Goal: Information Seeking & Learning: Learn about a topic

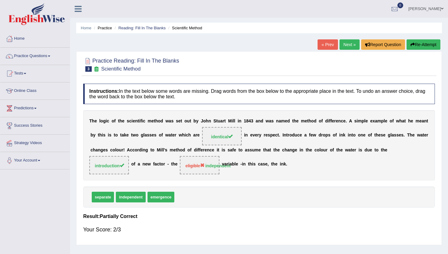
click at [342, 49] on link "Next »" at bounding box center [349, 44] width 20 height 10
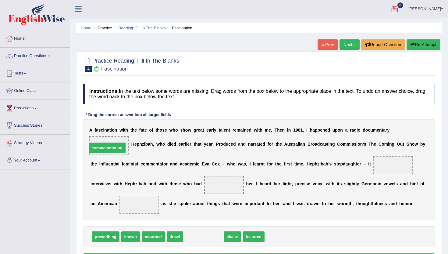
drag, startPoint x: 194, startPoint y: 239, endPoint x: 98, endPoint y: 150, distance: 131.1
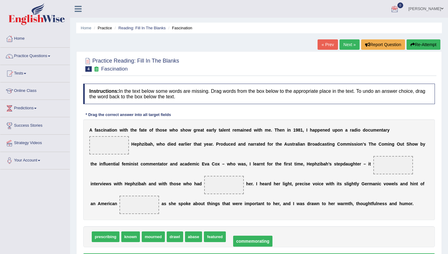
drag, startPoint x: 98, startPoint y: 145, endPoint x: 236, endPoint y: 241, distance: 167.9
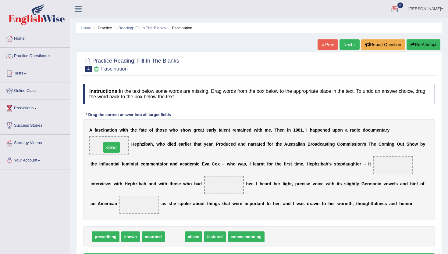
drag, startPoint x: 178, startPoint y: 240, endPoint x: 114, endPoint y: 151, distance: 109.5
drag, startPoint x: 109, startPoint y: 145, endPoint x: 271, endPoint y: 239, distance: 187.1
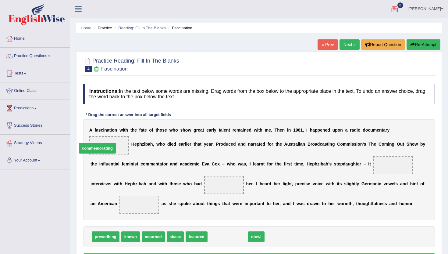
drag, startPoint x: 231, startPoint y: 238, endPoint x: 101, endPoint y: 150, distance: 157.0
drag, startPoint x: 213, startPoint y: 238, endPoint x: 342, endPoint y: 182, distance: 141.1
click at [342, 182] on span "drawl" at bounding box center [347, 180] width 16 height 11
drag, startPoint x: 214, startPoint y: 239, endPoint x: 398, endPoint y: 169, distance: 196.2
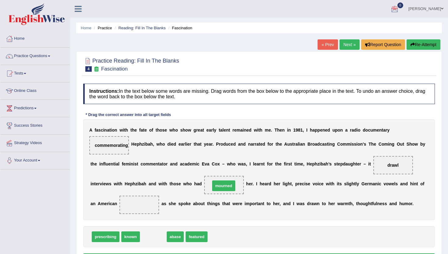
drag, startPoint x: 152, startPoint y: 236, endPoint x: 222, endPoint y: 185, distance: 86.9
drag, startPoint x: 145, startPoint y: 238, endPoint x: 144, endPoint y: 206, distance: 31.4
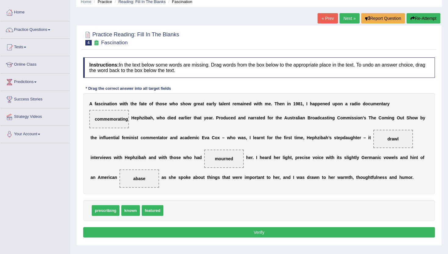
scroll to position [37, 0]
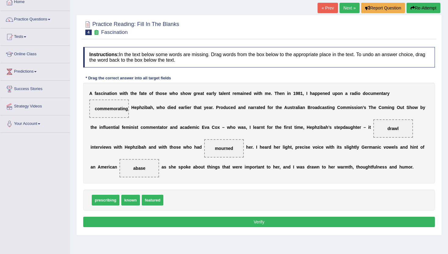
click at [167, 223] on button "Verify" at bounding box center [259, 221] width 352 height 10
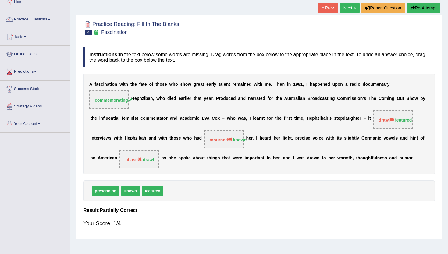
click at [345, 11] on link "Next »" at bounding box center [349, 8] width 20 height 10
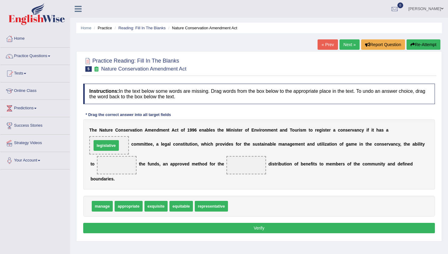
drag, startPoint x: 238, startPoint y: 206, endPoint x: 105, endPoint y: 144, distance: 147.4
drag, startPoint x: 99, startPoint y: 208, endPoint x: 118, endPoint y: 171, distance: 41.3
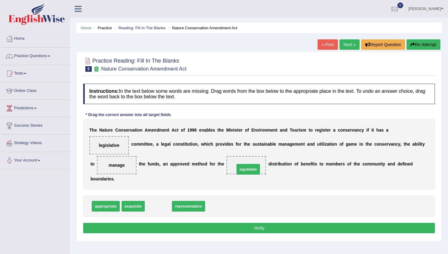
drag, startPoint x: 155, startPoint y: 205, endPoint x: 245, endPoint y: 167, distance: 97.3
click at [221, 223] on button "Verify" at bounding box center [259, 227] width 352 height 10
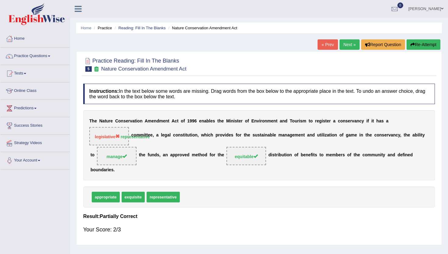
click at [346, 47] on link "Next »" at bounding box center [349, 44] width 20 height 10
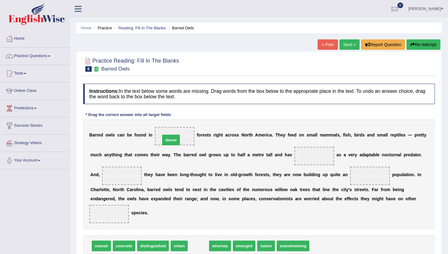
drag, startPoint x: 194, startPoint y: 247, endPoint x: 172, endPoint y: 144, distance: 105.3
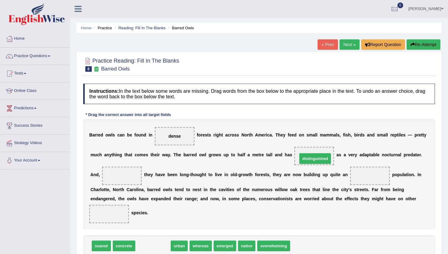
drag, startPoint x: 147, startPoint y: 246, endPoint x: 309, endPoint y: 159, distance: 184.3
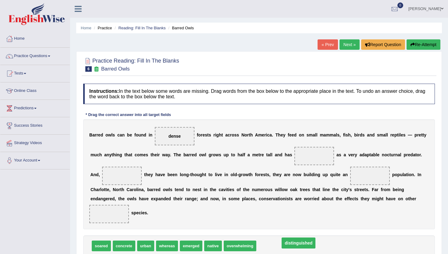
drag, startPoint x: 308, startPoint y: 155, endPoint x: 285, endPoint y: 244, distance: 92.1
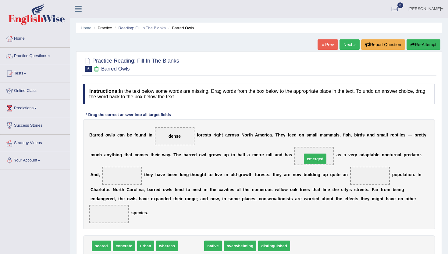
drag, startPoint x: 188, startPoint y: 245, endPoint x: 312, endPoint y: 158, distance: 151.1
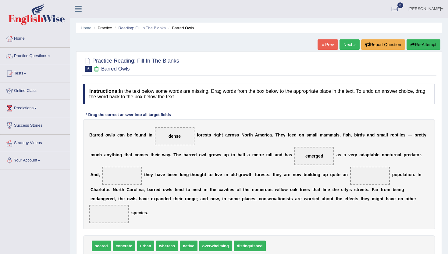
click at [126, 252] on div "soared concrete urban whereas native overwhelming distinguished" at bounding box center [259, 245] width 352 height 21
drag, startPoint x: 119, startPoint y: 248, endPoint x: 119, endPoint y: 183, distance: 64.6
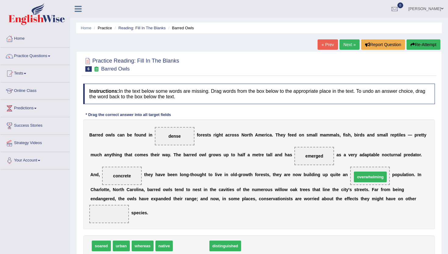
drag, startPoint x: 180, startPoint y: 248, endPoint x: 359, endPoint y: 179, distance: 191.9
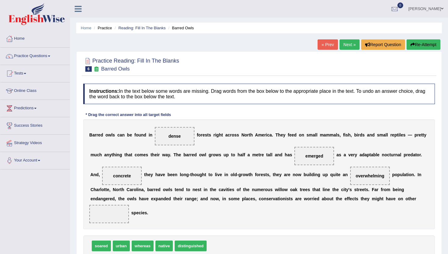
click at [194, 242] on span "distinguished" at bounding box center [191, 245] width 32 height 11
drag, startPoint x: 193, startPoint y: 248, endPoint x: 115, endPoint y: 215, distance: 85.3
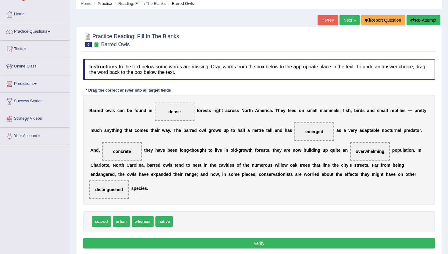
scroll to position [37, 0]
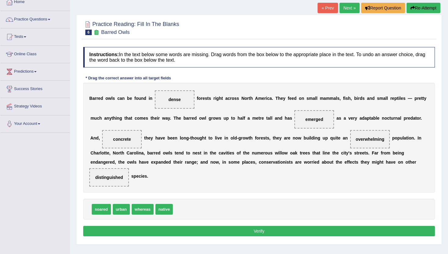
click at [126, 229] on button "Verify" at bounding box center [259, 230] width 352 height 10
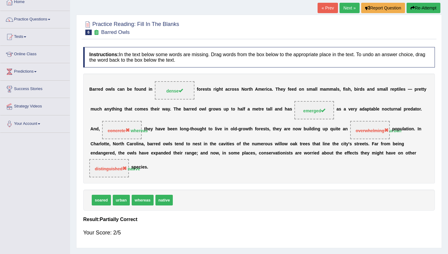
click at [352, 6] on link "Next »" at bounding box center [349, 8] width 20 height 10
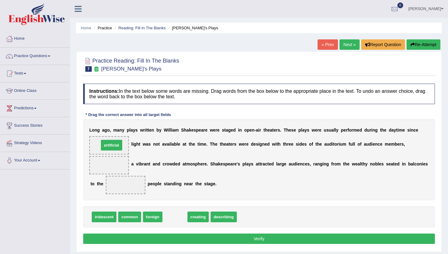
drag, startPoint x: 176, startPoint y: 218, endPoint x: 112, endPoint y: 146, distance: 95.6
drag, startPoint x: 169, startPoint y: 217, endPoint x: 101, endPoint y: 162, distance: 87.4
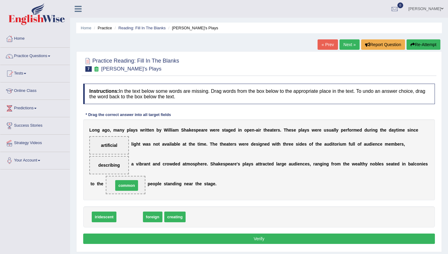
drag, startPoint x: 130, startPoint y: 216, endPoint x: 129, endPoint y: 183, distance: 33.0
click at [141, 241] on button "Verify" at bounding box center [259, 238] width 352 height 10
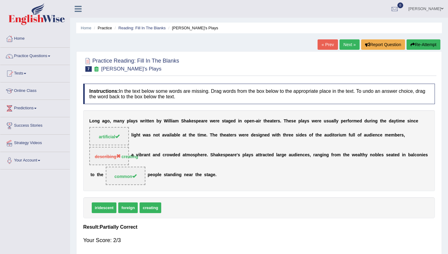
click at [350, 47] on link "Next »" at bounding box center [349, 44] width 20 height 10
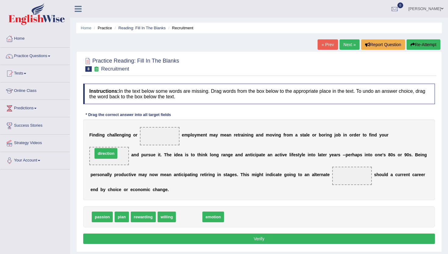
drag, startPoint x: 186, startPoint y: 219, endPoint x: 103, endPoint y: 157, distance: 104.0
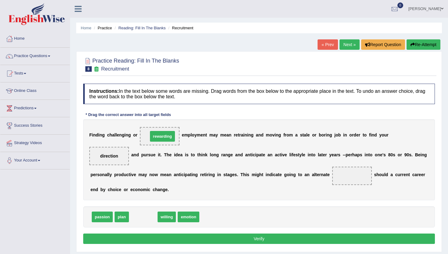
drag, startPoint x: 137, startPoint y: 219, endPoint x: 156, endPoint y: 139, distance: 82.7
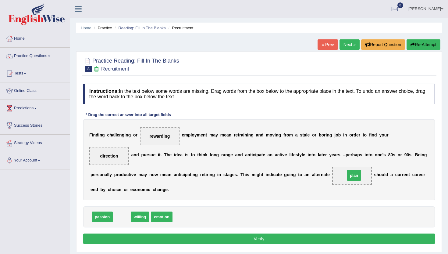
drag, startPoint x: 121, startPoint y: 217, endPoint x: 353, endPoint y: 175, distance: 235.8
click at [265, 248] on div "Instructions: In the text below some words are missing. Drag words from the box…" at bounding box center [259, 164] width 355 height 168
click at [265, 239] on button "Verify" at bounding box center [259, 238] width 352 height 10
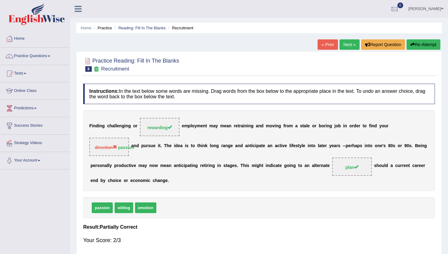
click at [350, 45] on link "Next »" at bounding box center [349, 44] width 20 height 10
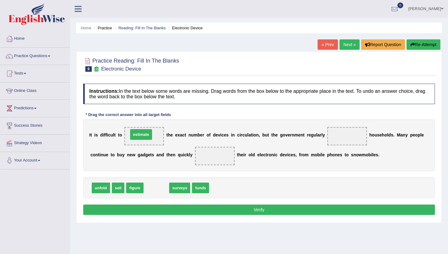
drag, startPoint x: 156, startPoint y: 189, endPoint x: 141, endPoint y: 136, distance: 55.5
drag, startPoint x: 149, startPoint y: 188, endPoint x: 345, endPoint y: 137, distance: 202.1
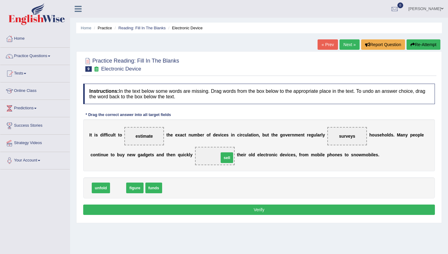
drag, startPoint x: 116, startPoint y: 188, endPoint x: 225, endPoint y: 157, distance: 113.0
click at [215, 205] on button "Verify" at bounding box center [259, 209] width 352 height 10
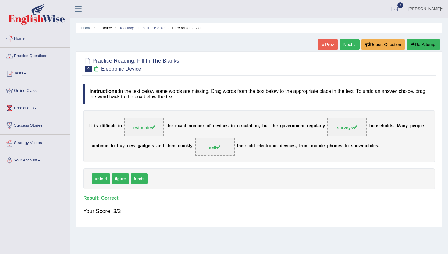
click at [343, 47] on link "Next »" at bounding box center [349, 44] width 20 height 10
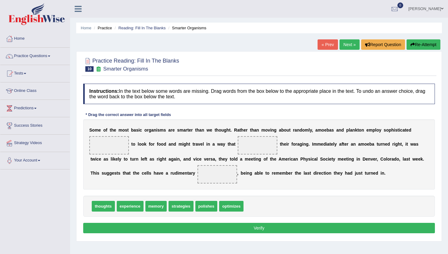
click at [158, 207] on span "memory" at bounding box center [156, 205] width 22 height 11
drag, startPoint x: 234, startPoint y: 208, endPoint x: 117, endPoint y: 145, distance: 132.5
click at [123, 206] on span "experience" at bounding box center [130, 205] width 27 height 11
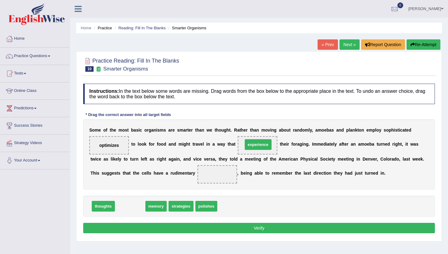
drag, startPoint x: 123, startPoint y: 206, endPoint x: 251, endPoint y: 144, distance: 142.0
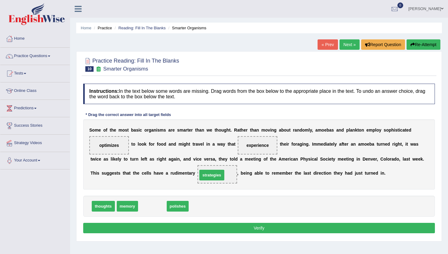
drag, startPoint x: 147, startPoint y: 207, endPoint x: 206, endPoint y: 176, distance: 66.7
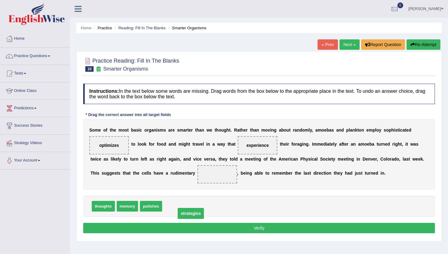
drag, startPoint x: 214, startPoint y: 173, endPoint x: 188, endPoint y: 212, distance: 47.2
drag, startPoint x: 252, startPoint y: 144, endPoint x: 209, endPoint y: 175, distance: 52.2
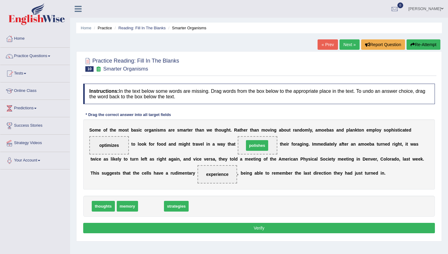
drag, startPoint x: 152, startPoint y: 205, endPoint x: 258, endPoint y: 144, distance: 122.6
click at [230, 229] on button "Verify" at bounding box center [259, 227] width 352 height 10
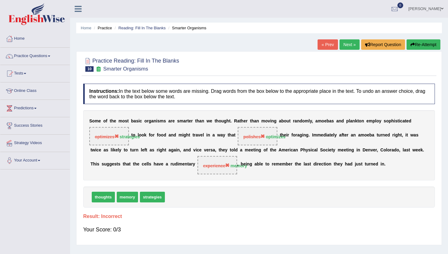
click at [344, 45] on link "Next »" at bounding box center [349, 44] width 20 height 10
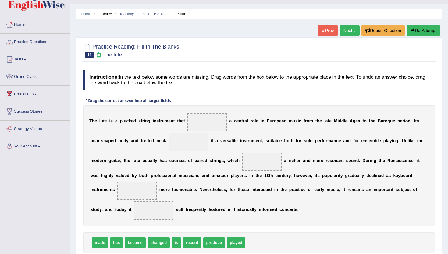
scroll to position [24, 0]
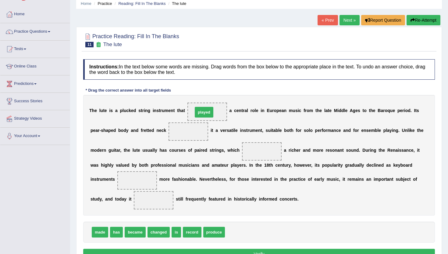
drag, startPoint x: 238, startPoint y: 232, endPoint x: 205, endPoint y: 112, distance: 124.6
drag, startPoint x: 98, startPoint y: 235, endPoint x: 186, endPoint y: 133, distance: 134.8
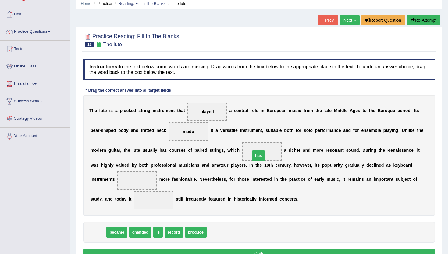
drag, startPoint x: 96, startPoint y: 235, endPoint x: 257, endPoint y: 157, distance: 178.4
drag, startPoint x: 99, startPoint y: 234, endPoint x: 137, endPoint y: 182, distance: 64.3
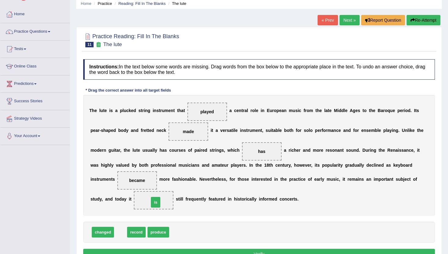
drag, startPoint x: 120, startPoint y: 232, endPoint x: 155, endPoint y: 203, distance: 46.0
click at [165, 250] on button "Verify" at bounding box center [259, 253] width 352 height 10
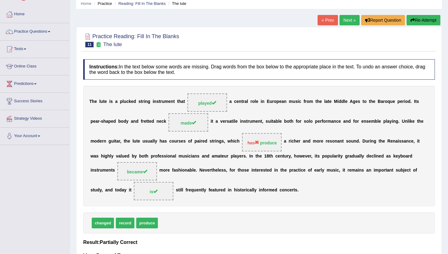
click at [345, 19] on link "Next »" at bounding box center [349, 20] width 20 height 10
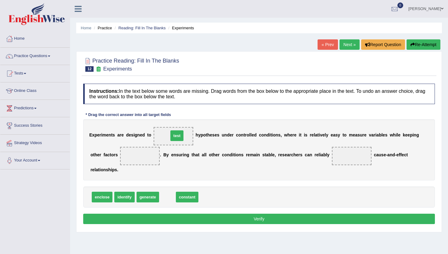
drag, startPoint x: 171, startPoint y: 197, endPoint x: 180, endPoint y: 136, distance: 62.0
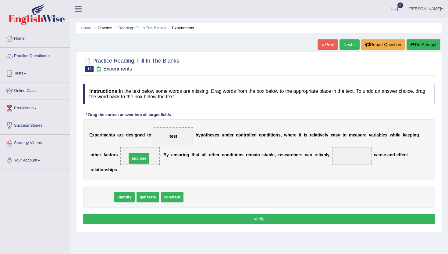
drag, startPoint x: 102, startPoint y: 197, endPoint x: 139, endPoint y: 158, distance: 54.1
drag, startPoint x: 102, startPoint y: 198, endPoint x: 339, endPoint y: 161, distance: 239.9
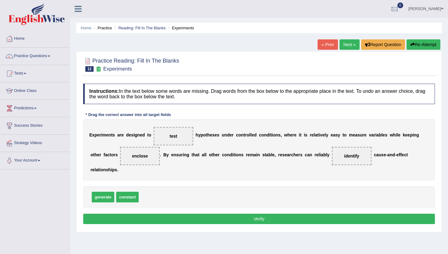
click at [294, 216] on button "Verify" at bounding box center [259, 218] width 352 height 10
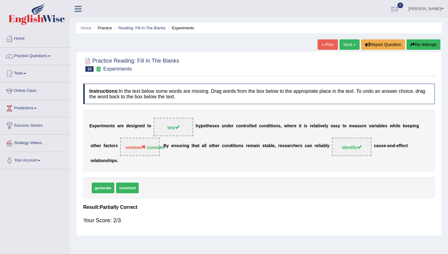
click at [347, 41] on link "Next »" at bounding box center [349, 44] width 20 height 10
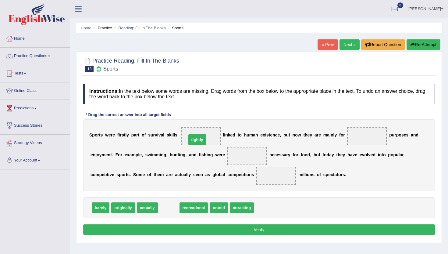
drag, startPoint x: 164, startPoint y: 211, endPoint x: 193, endPoint y: 143, distance: 73.7
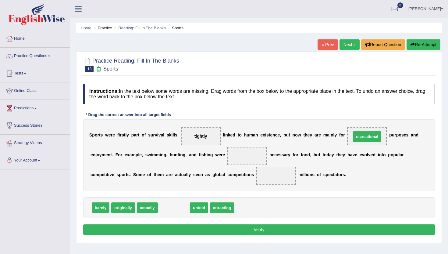
drag, startPoint x: 174, startPoint y: 211, endPoint x: 367, endPoint y: 142, distance: 204.9
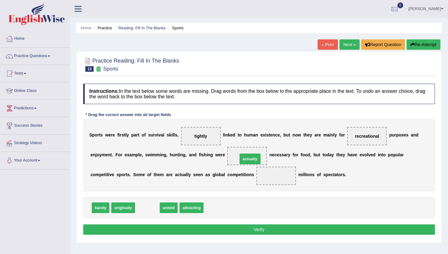
drag, startPoint x: 143, startPoint y: 207, endPoint x: 246, endPoint y: 158, distance: 113.9
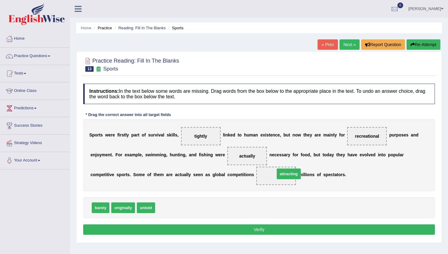
drag, startPoint x: 166, startPoint y: 210, endPoint x: 276, endPoint y: 178, distance: 114.5
click at [234, 229] on button "Verify" at bounding box center [259, 229] width 352 height 10
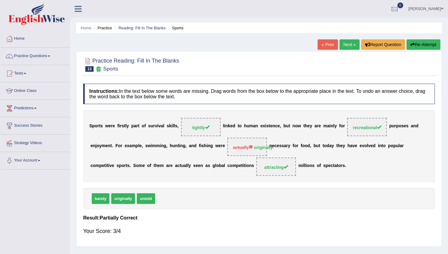
click at [347, 43] on link "Next »" at bounding box center [349, 44] width 20 height 10
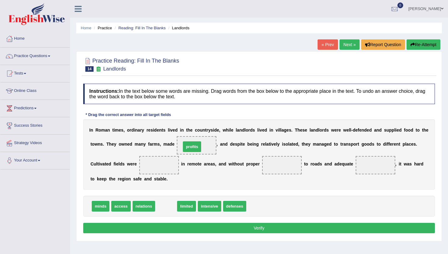
drag, startPoint x: 165, startPoint y: 205, endPoint x: 191, endPoint y: 146, distance: 64.8
drag, startPoint x: 166, startPoint y: 207, endPoint x: 157, endPoint y: 165, distance: 42.4
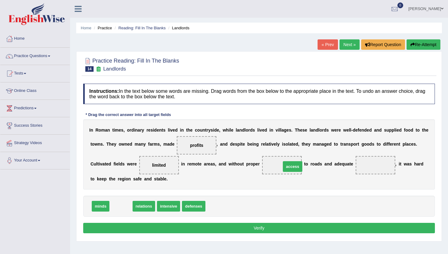
drag, startPoint x: 115, startPoint y: 207, endPoint x: 287, endPoint y: 168, distance: 176.1
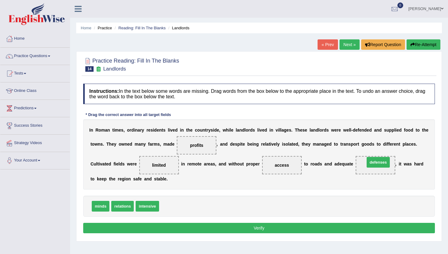
drag, startPoint x: 169, startPoint y: 207, endPoint x: 374, endPoint y: 165, distance: 209.9
click at [205, 227] on button "Verify" at bounding box center [259, 227] width 352 height 10
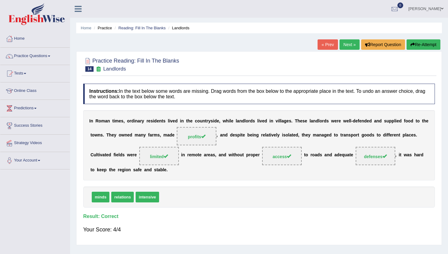
click at [348, 44] on link "Next »" at bounding box center [349, 44] width 20 height 10
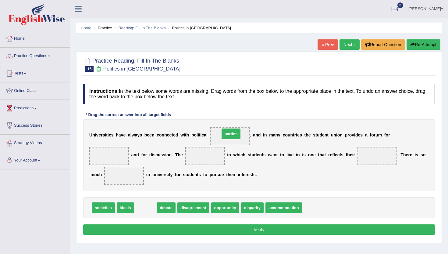
drag, startPoint x: 141, startPoint y: 207, endPoint x: 227, endPoint y: 133, distance: 113.0
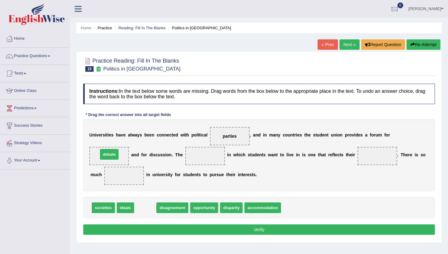
drag, startPoint x: 143, startPoint y: 208, endPoint x: 107, endPoint y: 156, distance: 62.8
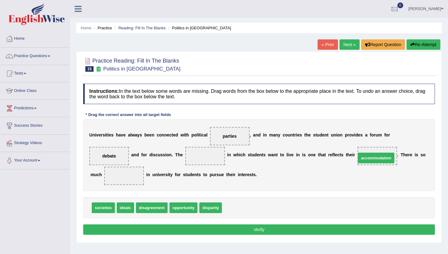
drag, startPoint x: 236, startPoint y: 209, endPoint x: 371, endPoint y: 159, distance: 143.6
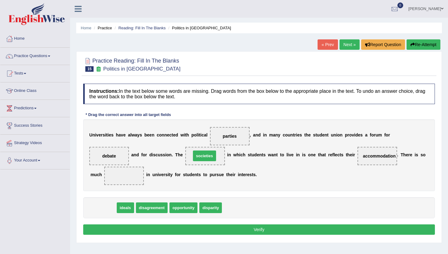
drag, startPoint x: 98, startPoint y: 207, endPoint x: 200, endPoint y: 155, distance: 115.1
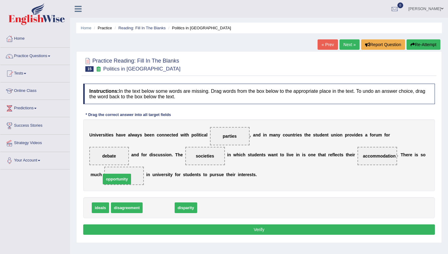
drag, startPoint x: 163, startPoint y: 208, endPoint x: 121, endPoint y: 179, distance: 50.4
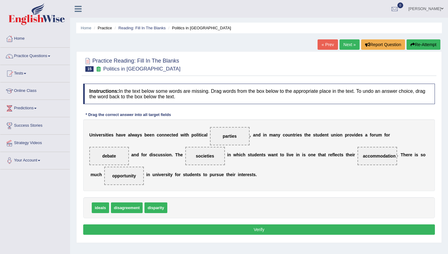
click at [131, 229] on button "Verify" at bounding box center [259, 229] width 352 height 10
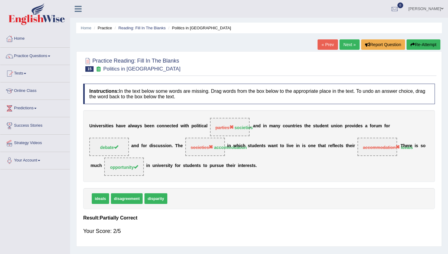
click at [341, 45] on link "Next »" at bounding box center [349, 44] width 20 height 10
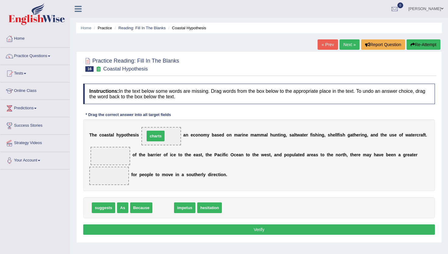
drag, startPoint x: 164, startPoint y: 210, endPoint x: 156, endPoint y: 138, distance: 72.0
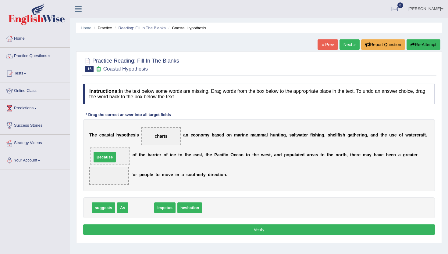
drag, startPoint x: 139, startPoint y: 208, endPoint x: 102, endPoint y: 158, distance: 62.7
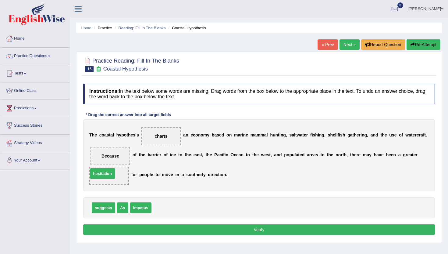
drag, startPoint x: 163, startPoint y: 210, endPoint x: 104, endPoint y: 179, distance: 66.6
click at [114, 229] on button "Verify" at bounding box center [259, 229] width 352 height 10
